Goal: Transaction & Acquisition: Purchase product/service

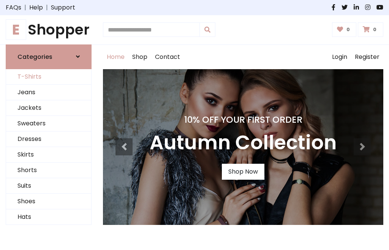
click at [49, 77] on link "T-Shirts" at bounding box center [48, 77] width 85 height 16
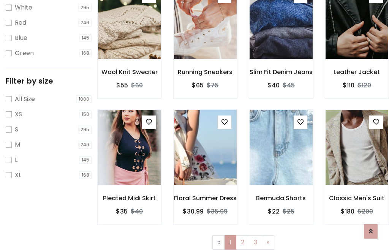
scroll to position [14, 0]
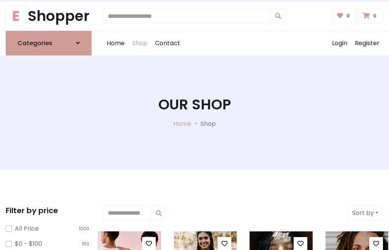
click at [195, 112] on h1 "Our Shop" at bounding box center [194, 104] width 73 height 17
click at [243, 43] on div "Home Shop Contact Log out Login Register" at bounding box center [243, 43] width 280 height 24
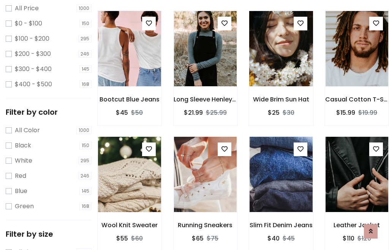
click at [281, 62] on img at bounding box center [281, 48] width 76 height 182
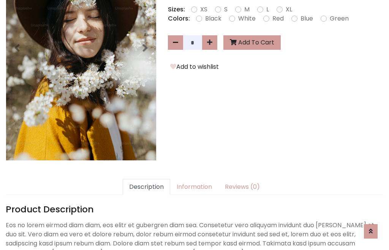
scroll to position [186, 0]
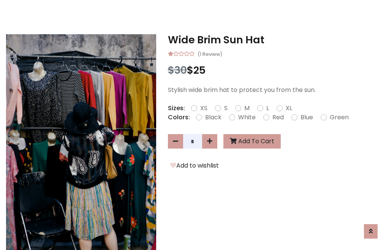
click at [276, 40] on h3 "Wide Brim Sun Hat" at bounding box center [276, 40] width 216 height 12
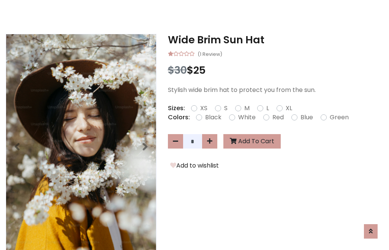
click at [276, 40] on h3 "Wide Brim Sun Hat" at bounding box center [276, 40] width 216 height 12
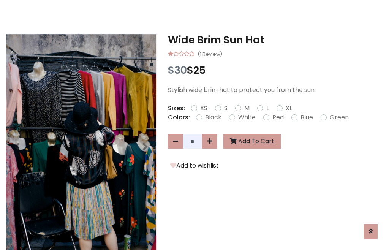
click at [276, 40] on h3 "Wide Brim Sun Hat" at bounding box center [276, 40] width 216 height 12
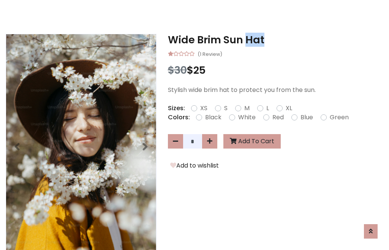
click at [276, 40] on h3 "Wide Brim Sun Hat" at bounding box center [276, 40] width 216 height 12
